Goal: Transaction & Acquisition: Book appointment/travel/reservation

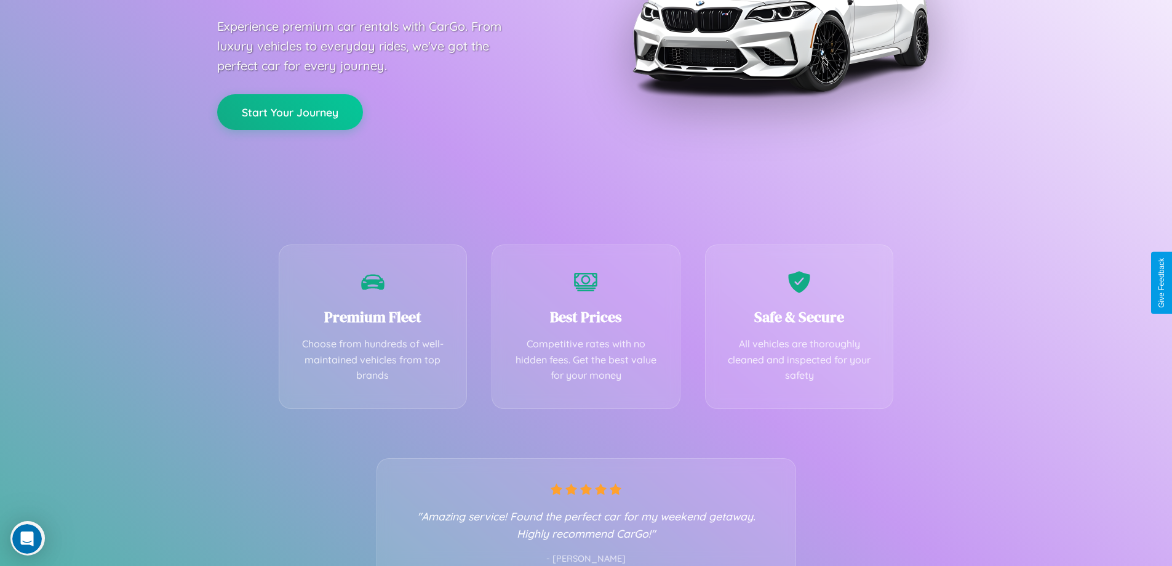
scroll to position [242, 0]
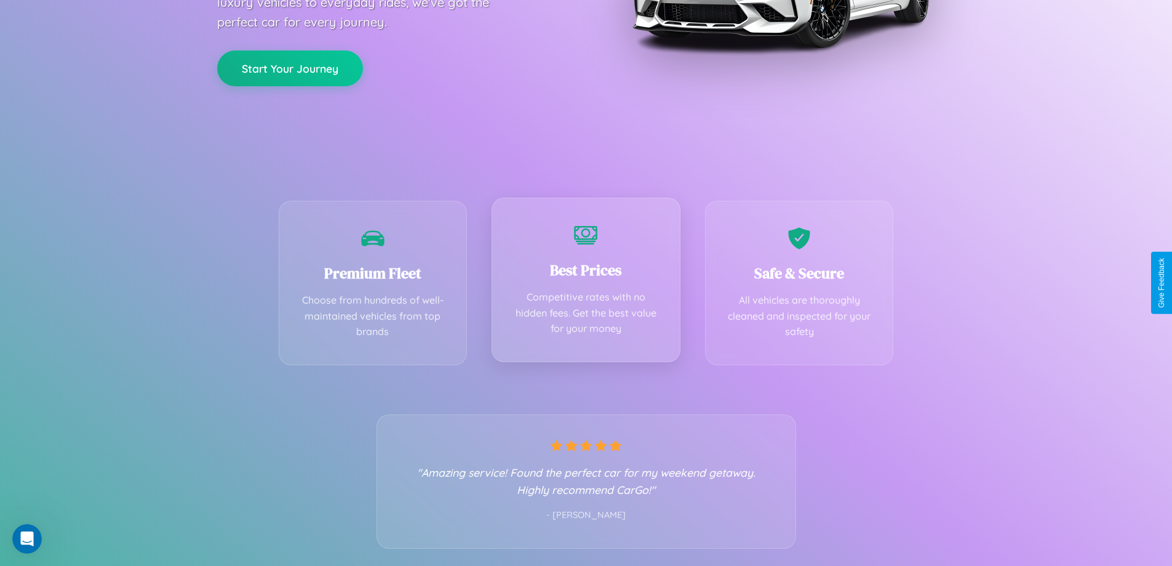
click at [586, 282] on div "Best Prices Competitive rates with no hidden fees. Get the best value for your …" at bounding box center [586, 280] width 189 height 164
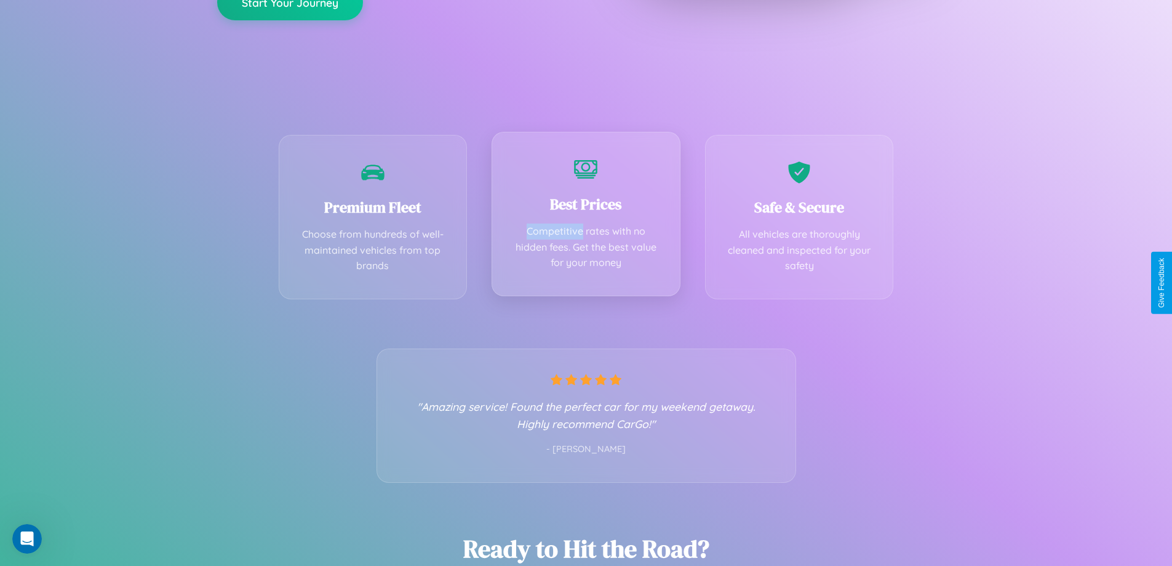
scroll to position [0, 0]
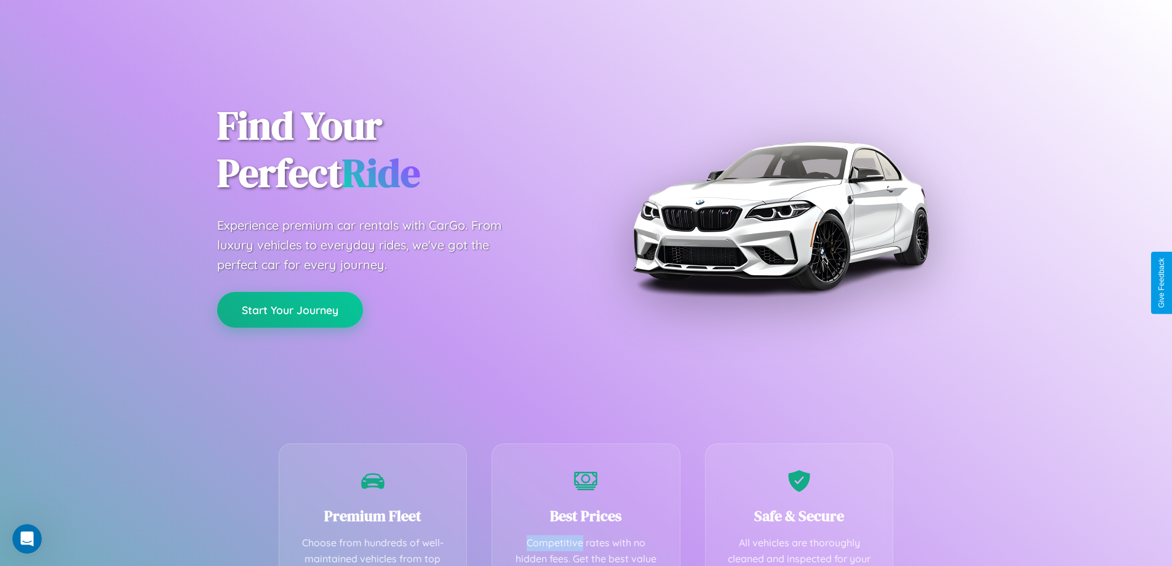
click at [290, 310] on button "Start Your Journey" at bounding box center [290, 310] width 146 height 36
click at [290, 309] on button "Start Your Journey" at bounding box center [290, 310] width 146 height 36
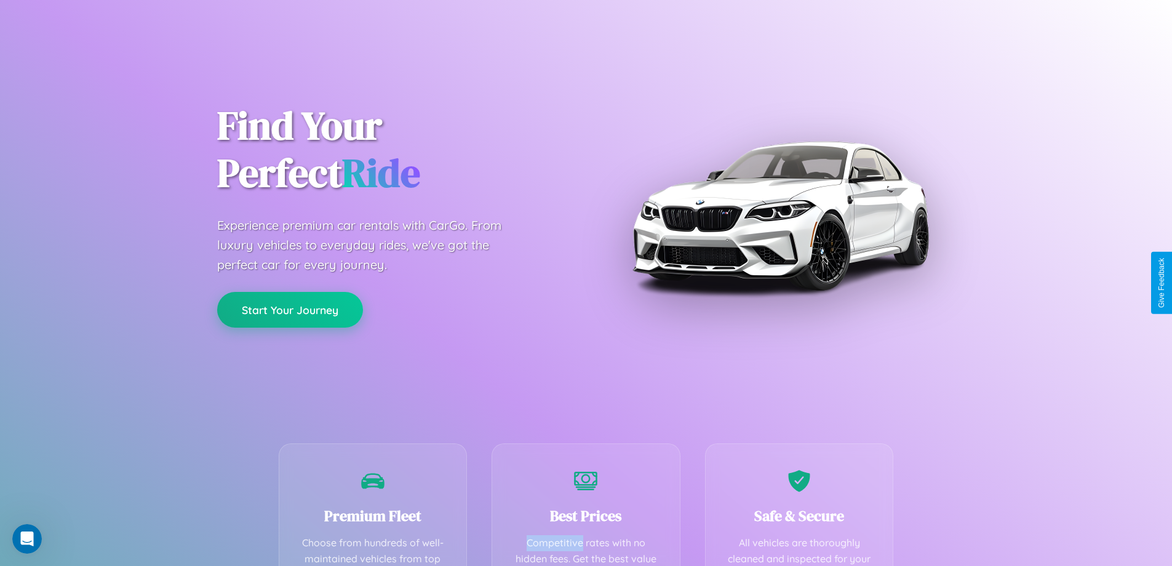
click at [290, 309] on button "Start Your Journey" at bounding box center [290, 310] width 146 height 36
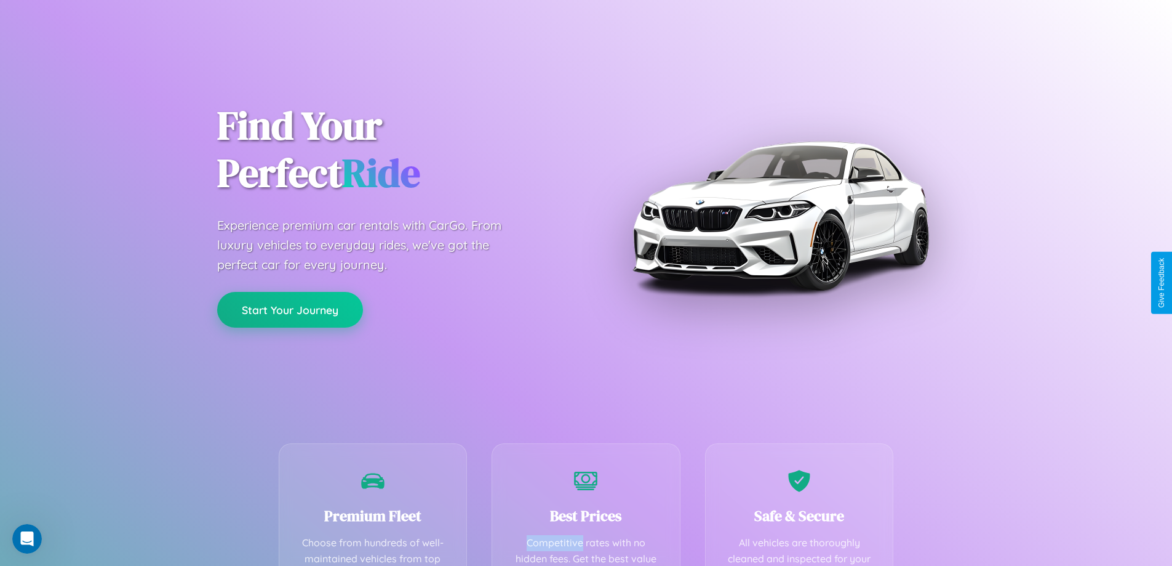
click at [290, 309] on button "Start Your Journey" at bounding box center [290, 310] width 146 height 36
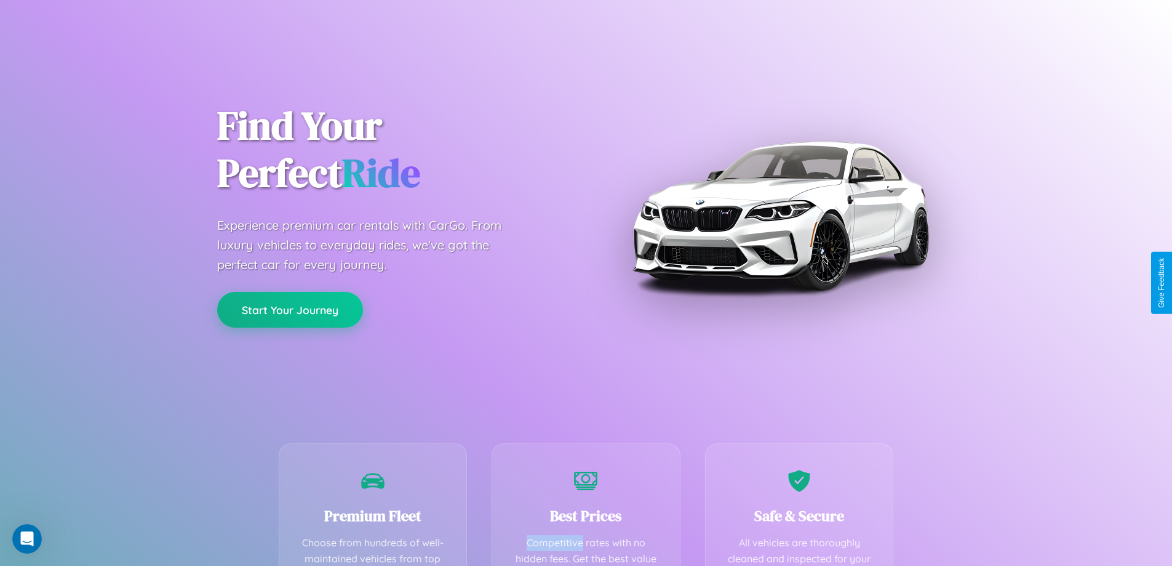
click at [290, 309] on button "Start Your Journey" at bounding box center [290, 310] width 146 height 36
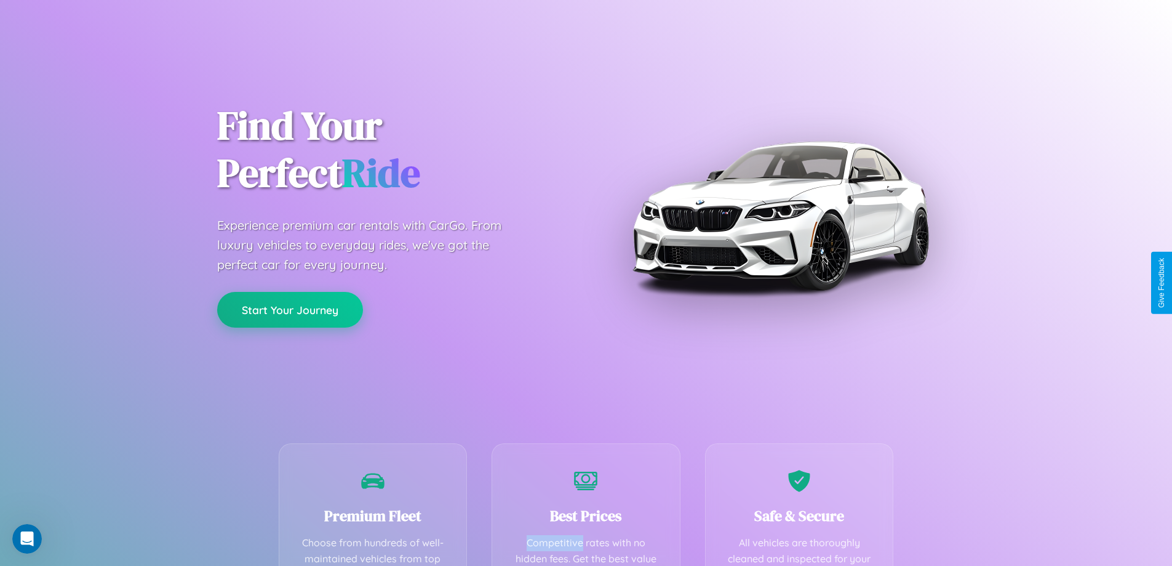
click at [290, 309] on button "Start Your Journey" at bounding box center [290, 310] width 146 height 36
